Goal: Information Seeking & Learning: Learn about a topic

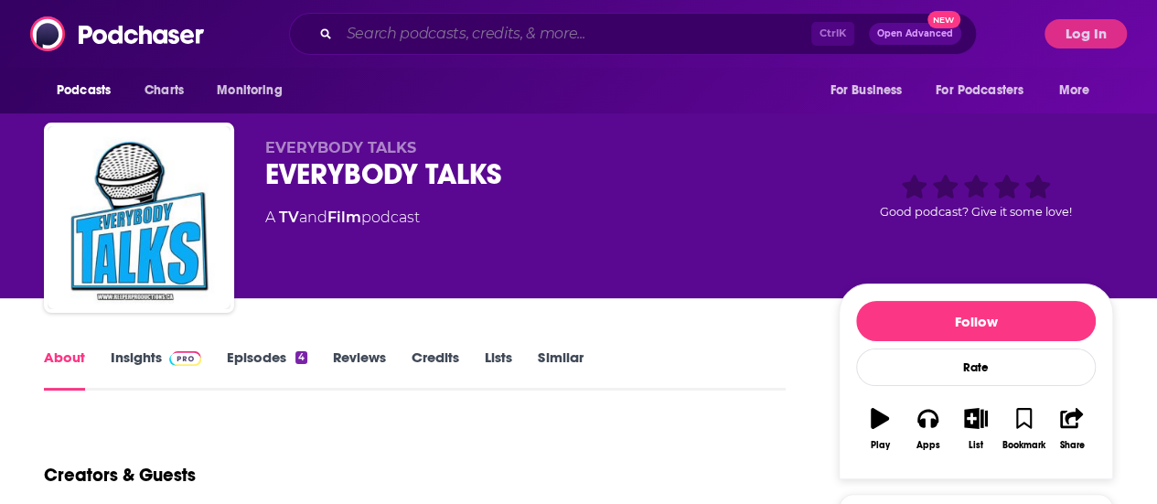
click at [391, 32] on input "Search podcasts, credits, & more..." at bounding box center [575, 33] width 472 height 29
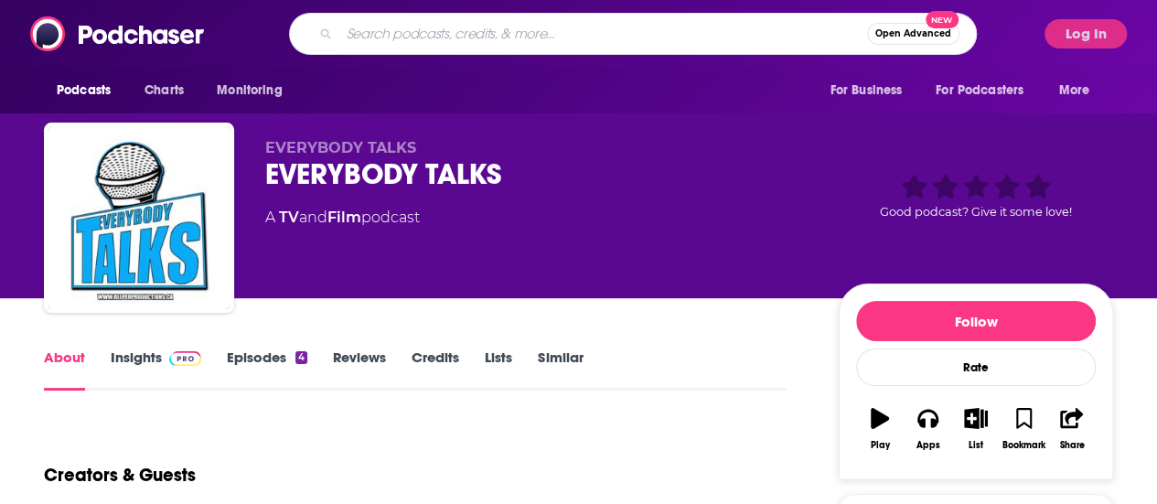
paste input "Every.Body.Talks"
type input "Every.Body.Talks"
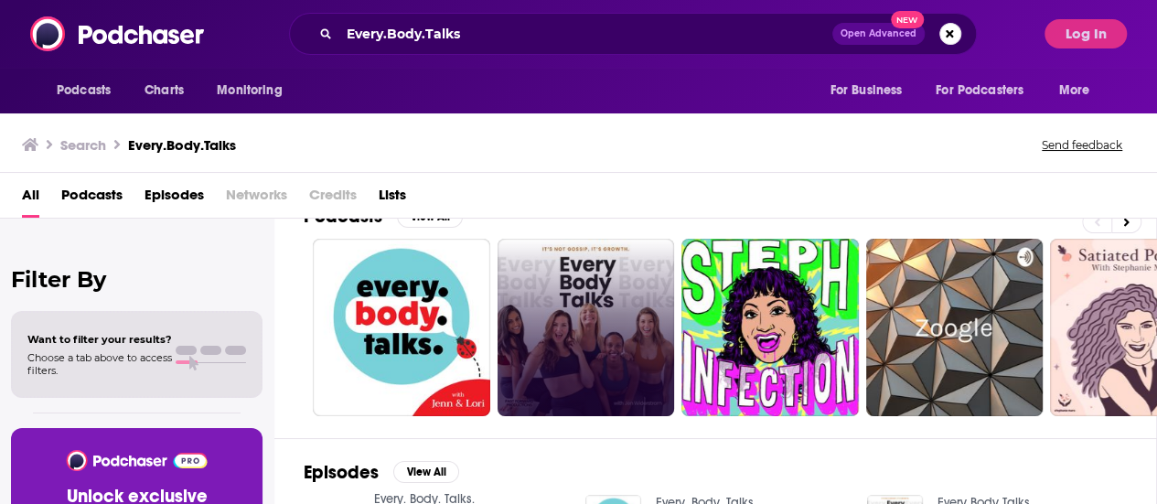
scroll to position [37, 0]
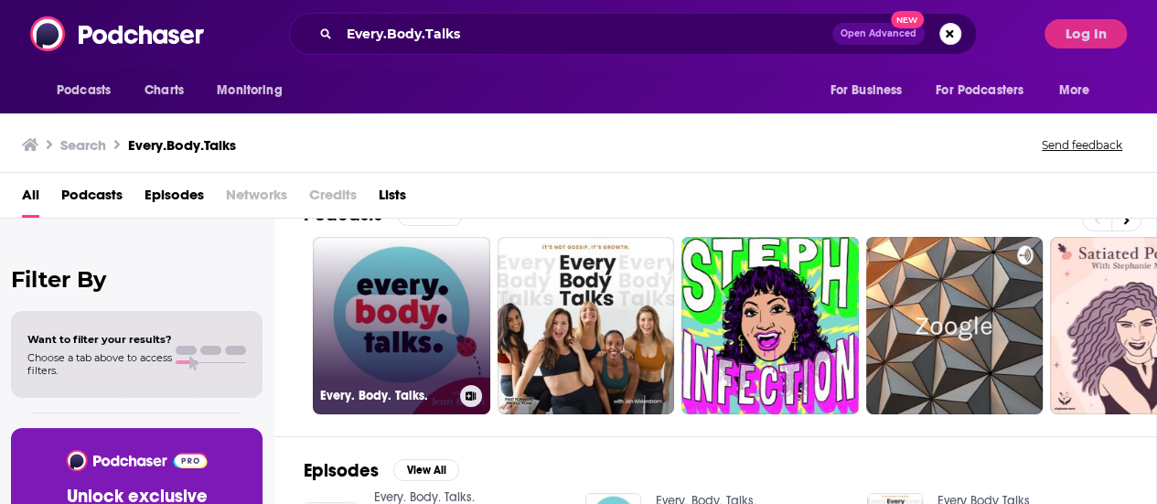
click at [435, 285] on link "Every. Body. Talks." at bounding box center [401, 325] width 177 height 177
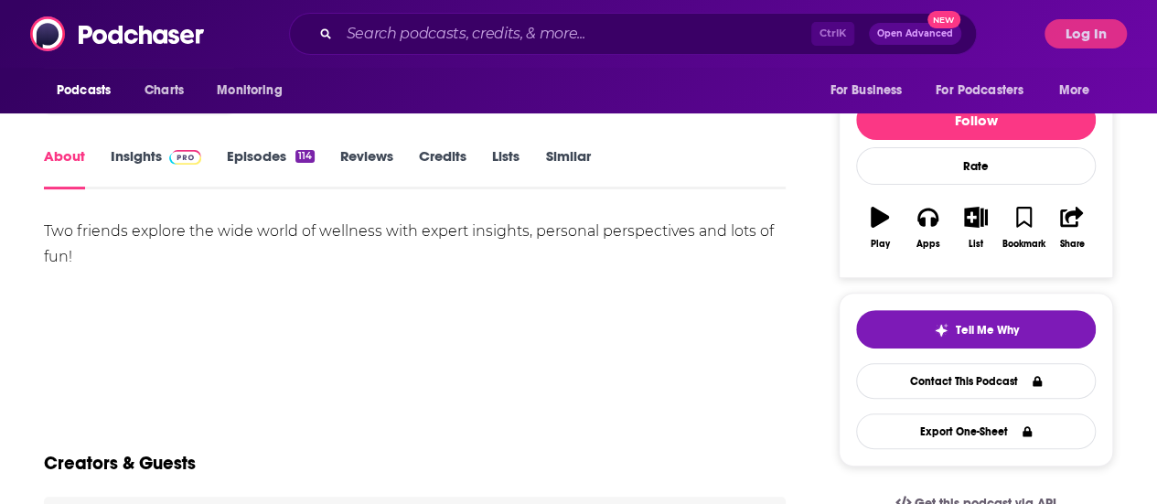
scroll to position [184, 0]
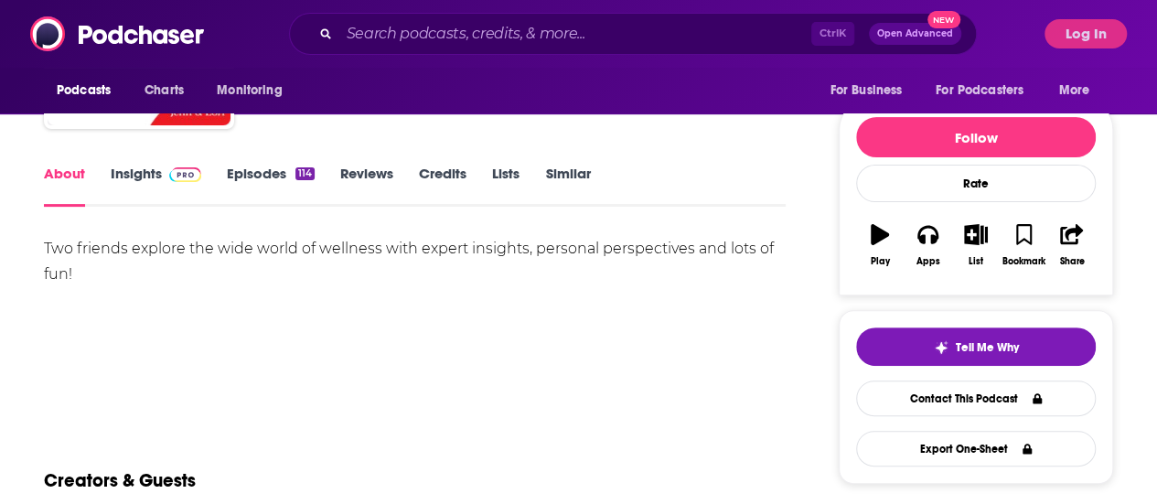
click at [160, 182] on link "Insights" at bounding box center [156, 186] width 91 height 42
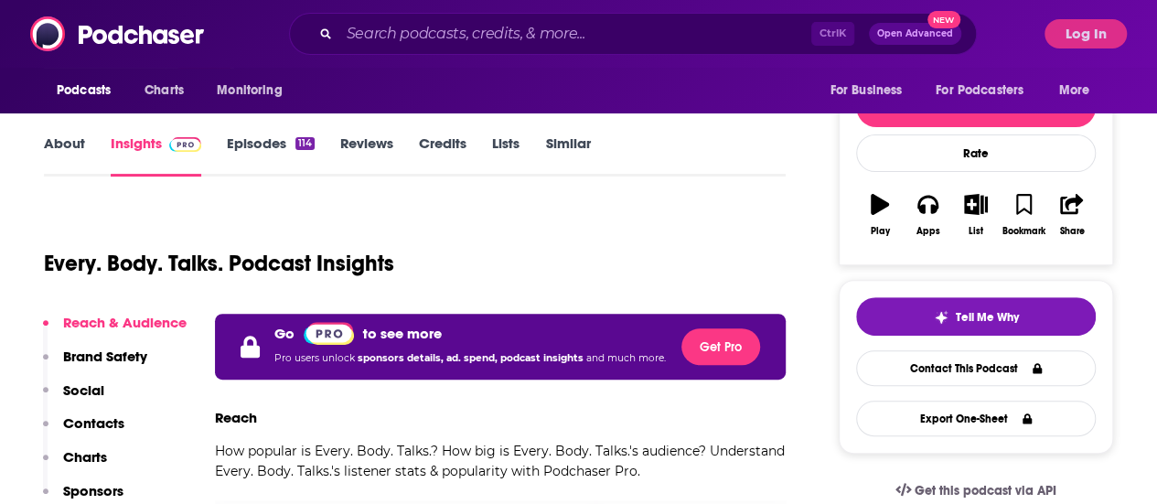
scroll to position [207, 0]
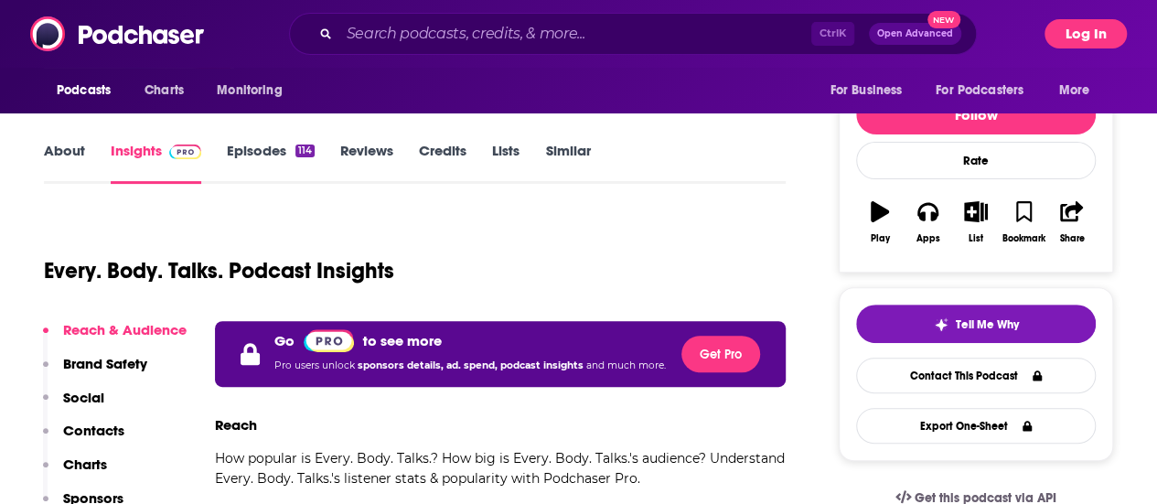
click at [1123, 34] on button "Log In" at bounding box center [1085, 33] width 82 height 29
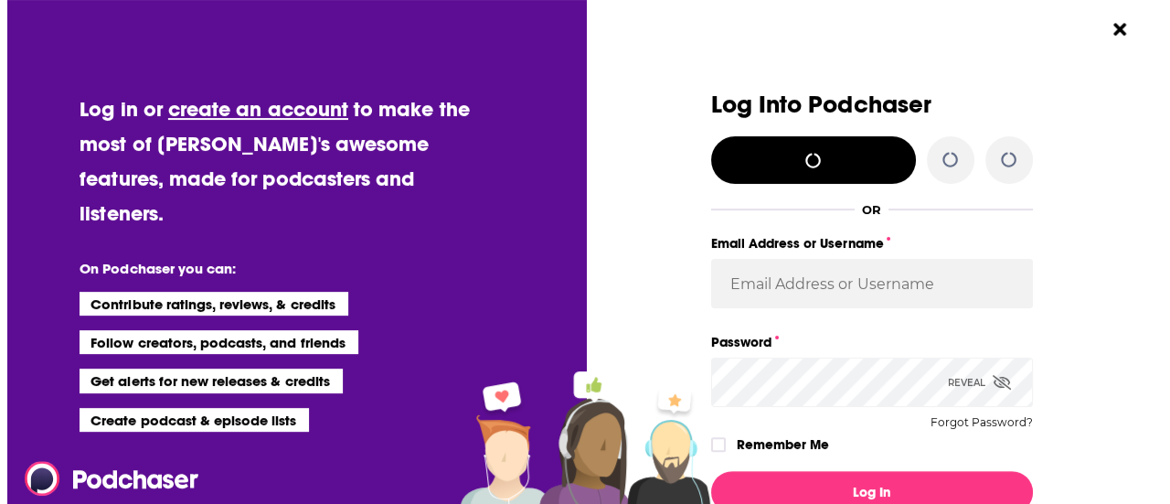
scroll to position [0, 0]
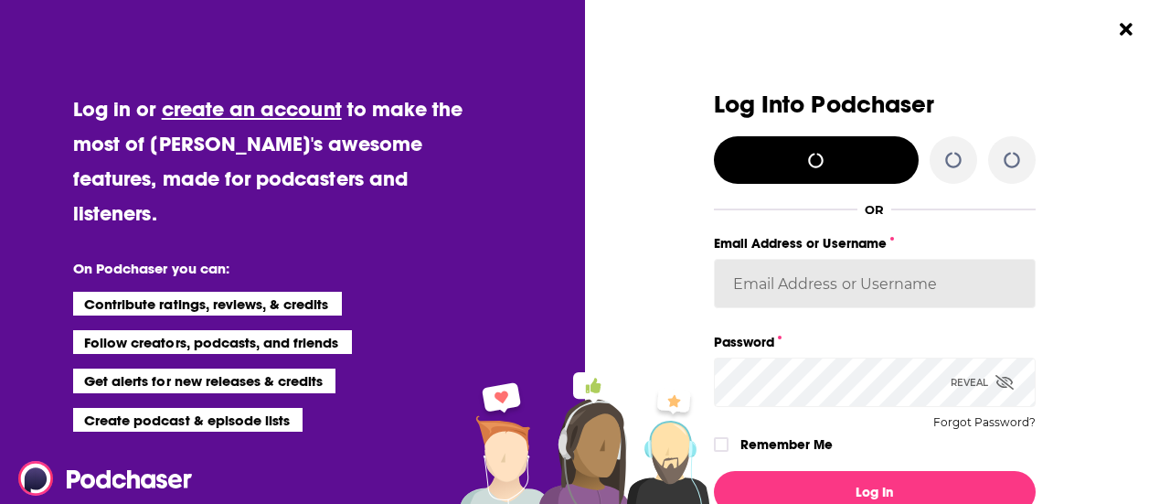
type input "[PERSON_NAME].[PERSON_NAME]"
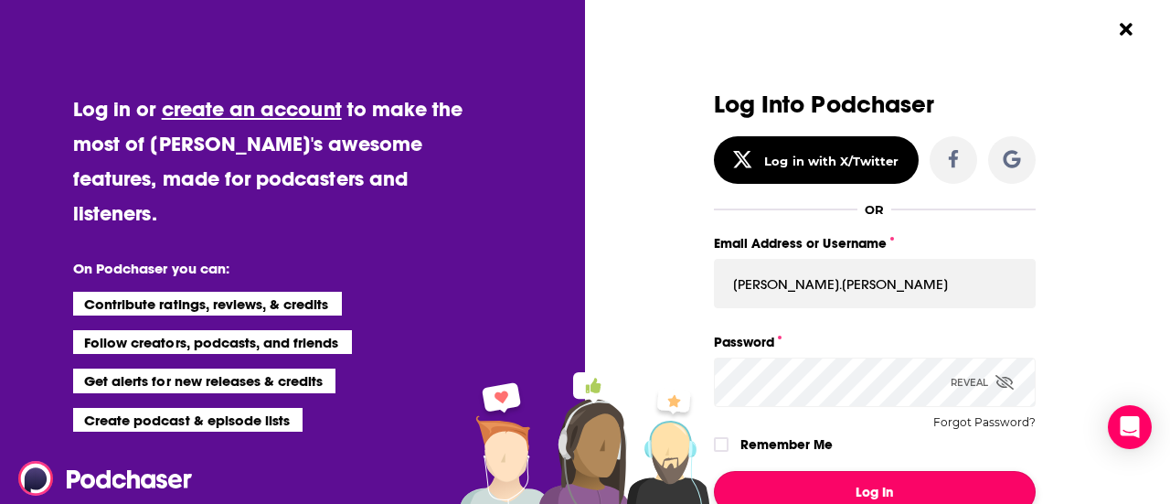
click at [815, 487] on button "Log In" at bounding box center [875, 492] width 322 height 42
